Goal: Find specific page/section: Find specific page/section

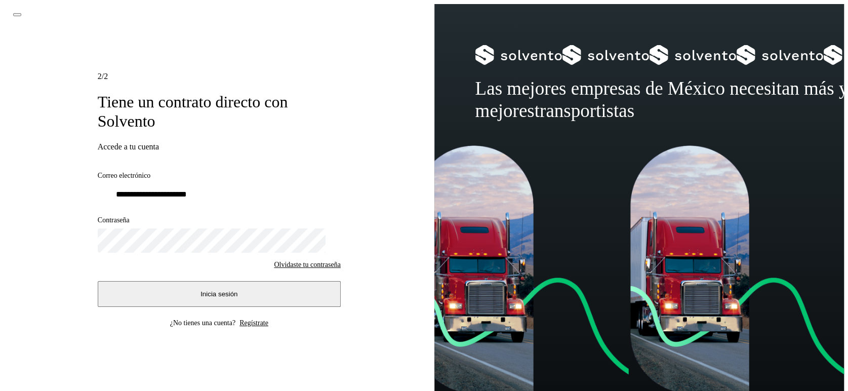
click at [186, 289] on button "Inicia sesión" at bounding box center [219, 294] width 243 height 26
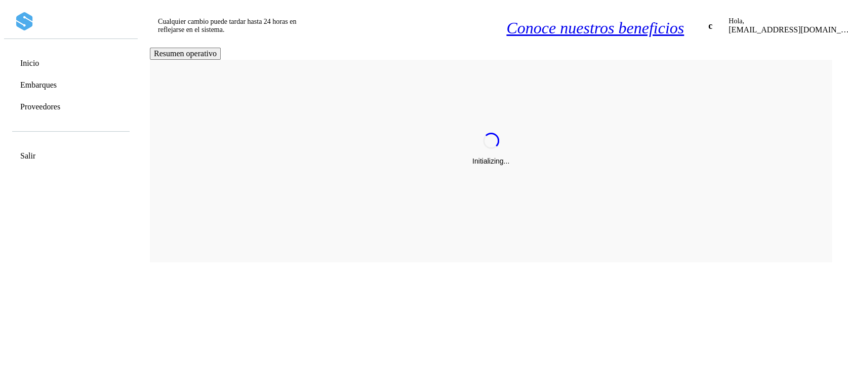
click at [57, 83] on link "Embarques" at bounding box center [38, 85] width 36 height 10
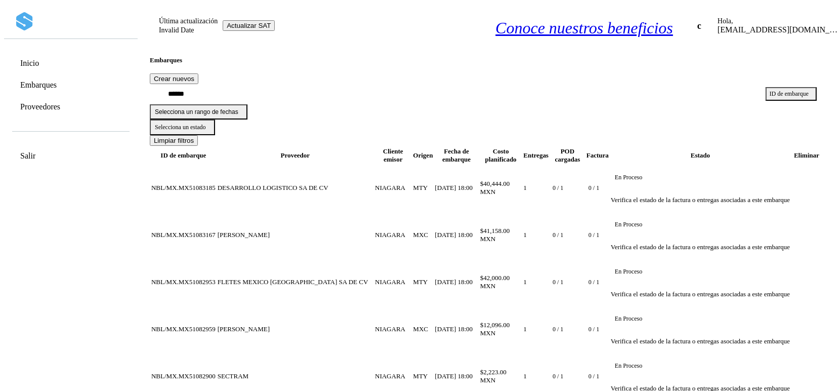
click at [58, 56] on div "Inicio" at bounding box center [70, 63] width 118 height 20
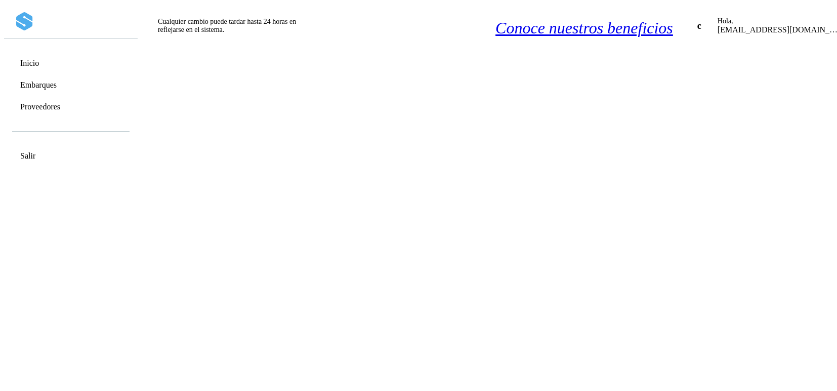
scroll to position [1156, 0]
click at [377, 18] on div "Cualquier cambio puede tardar hasta 24 horas en reflejarse en el sistema. Conoc…" at bounding box center [506, 25] width 736 height 43
